Goal: Navigation & Orientation: Find specific page/section

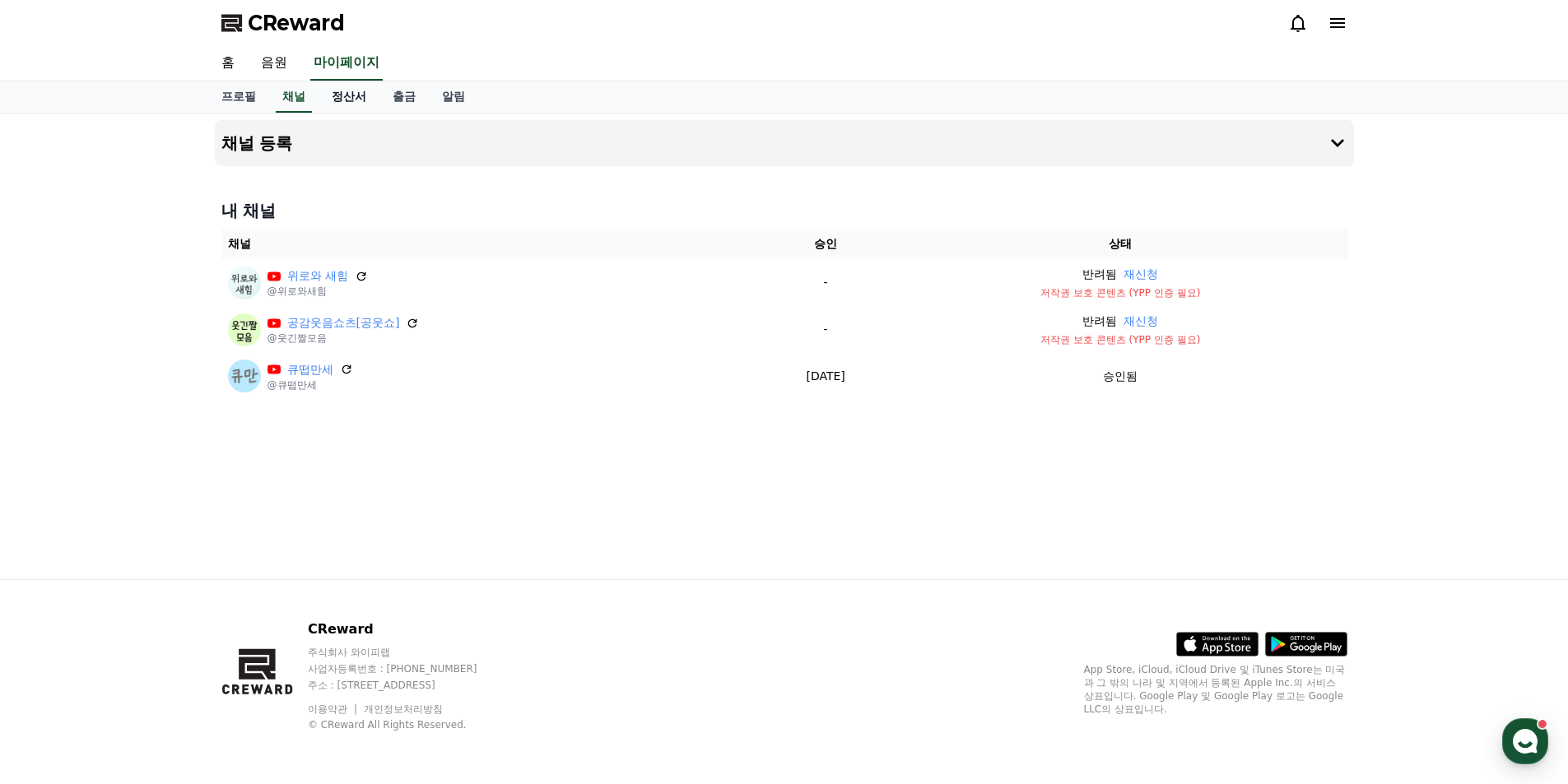
click at [340, 104] on link "정산서" at bounding box center [349, 96] width 61 height 31
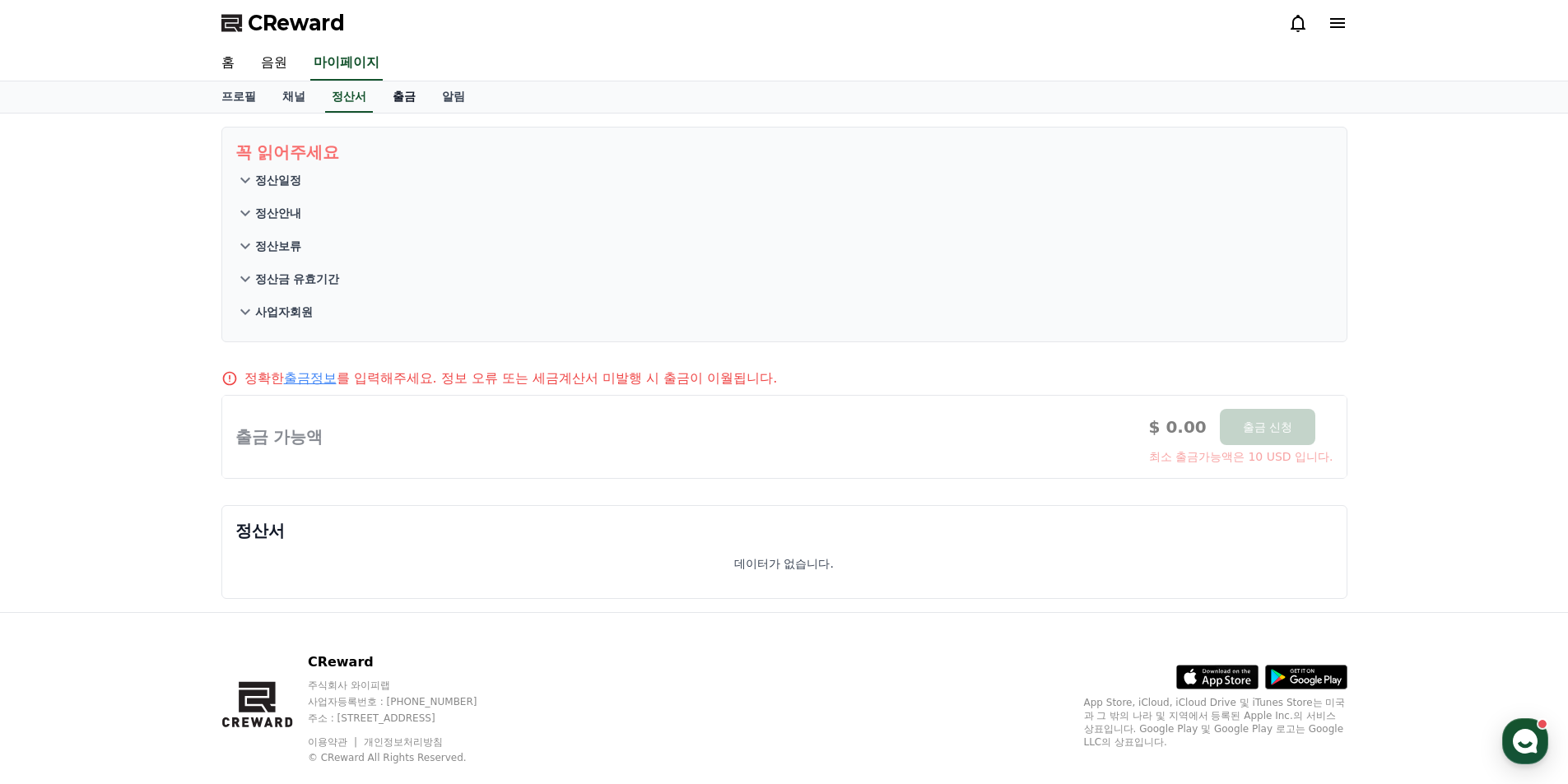
click at [405, 97] on link "출금" at bounding box center [404, 96] width 49 height 31
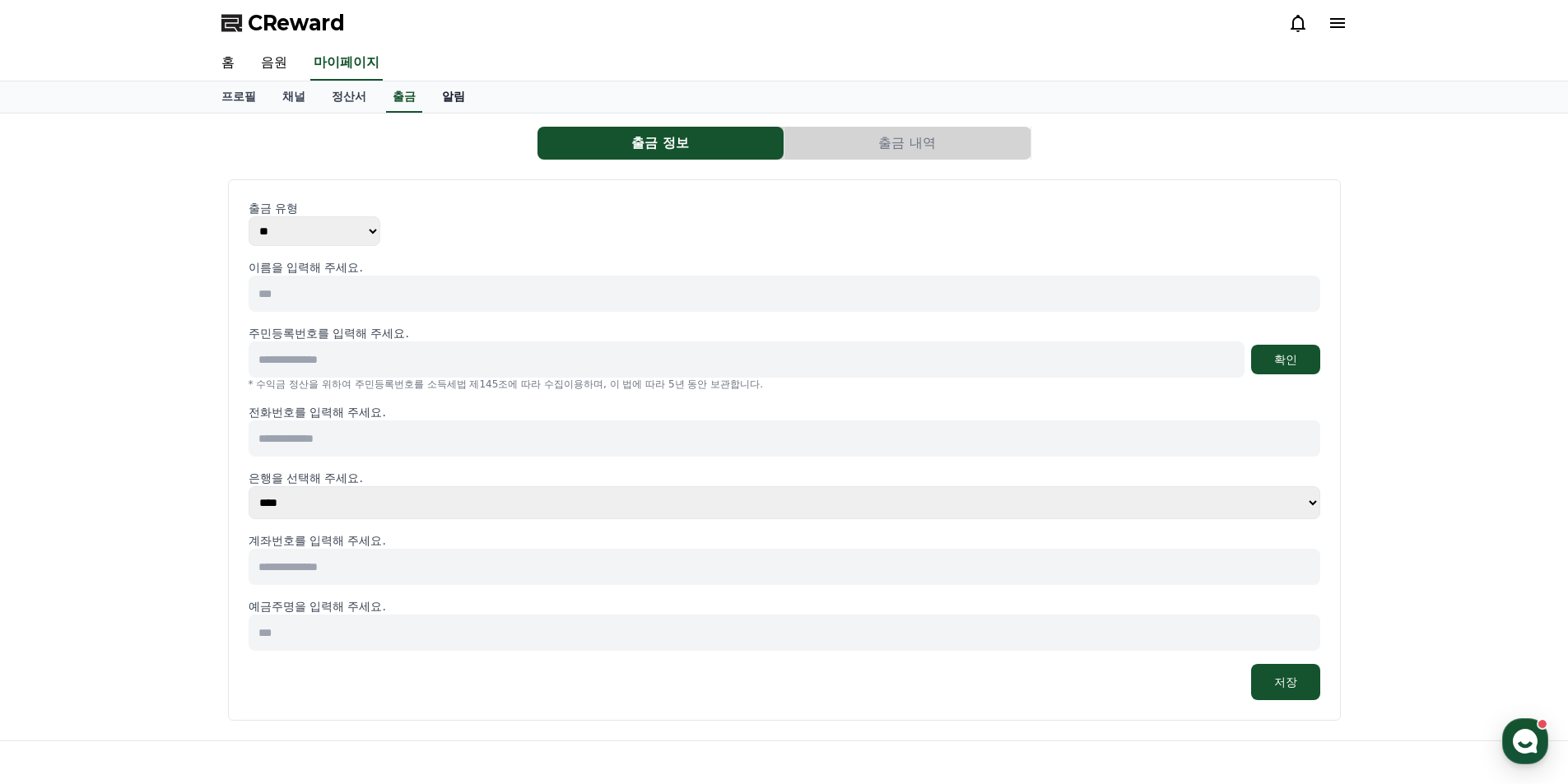
click at [449, 98] on link "알림" at bounding box center [453, 96] width 49 height 31
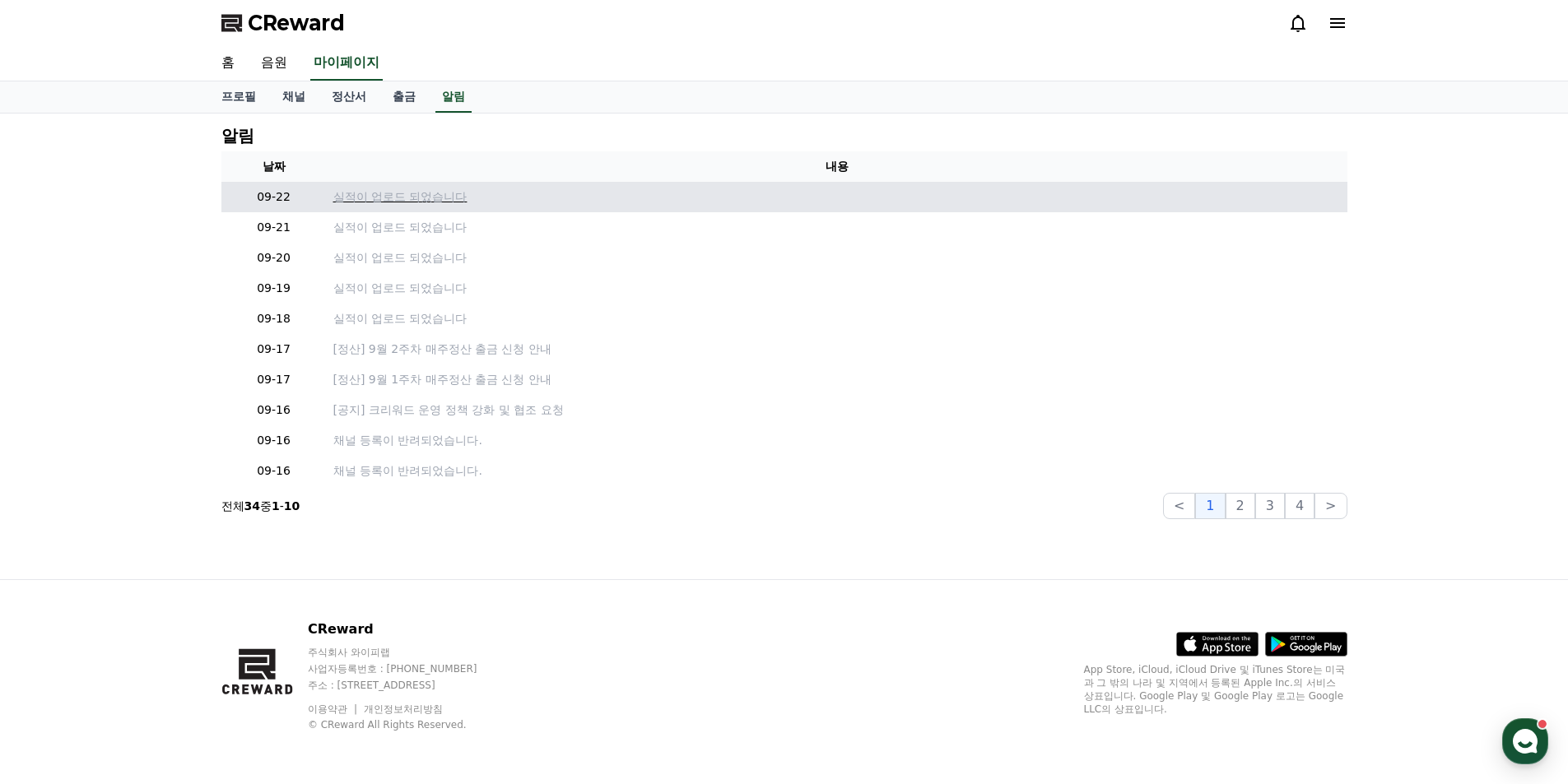
click at [437, 194] on p "실적이 업로드 되었습니다" at bounding box center [837, 196] width 1007 height 17
